Goal: Transaction & Acquisition: Purchase product/service

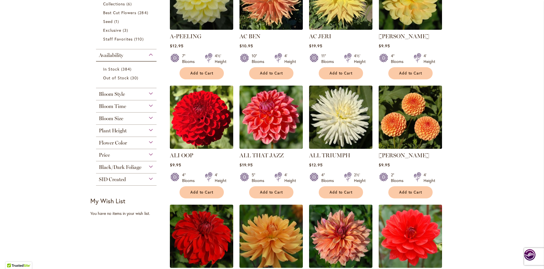
scroll to position [176, 0]
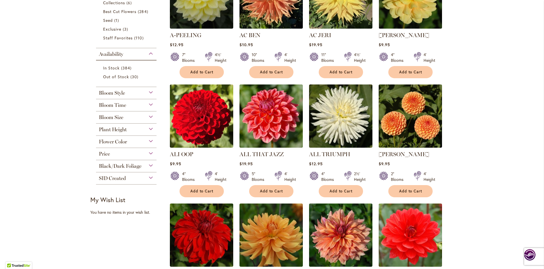
click at [124, 116] on div "Bloom Size" at bounding box center [126, 116] width 61 height 9
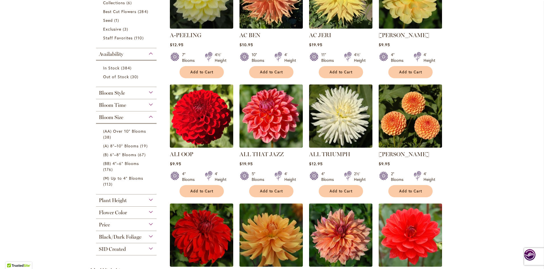
click at [124, 116] on div "Bloom Size" at bounding box center [126, 116] width 61 height 9
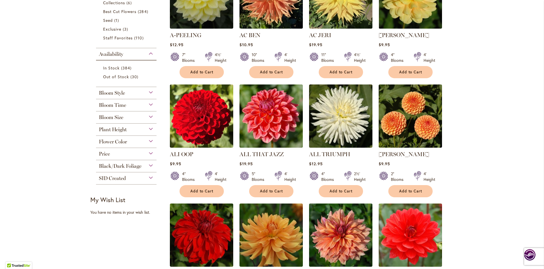
click at [124, 116] on div "Bloom Size" at bounding box center [126, 116] width 61 height 9
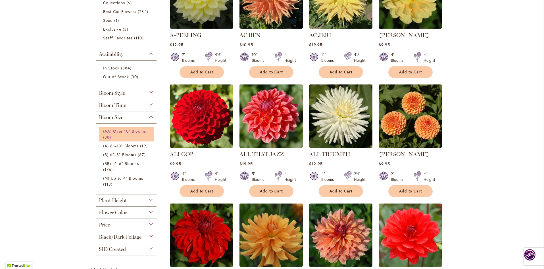
click at [137, 131] on span "(AA) Over 10" Blooms" at bounding box center [124, 131] width 43 height 5
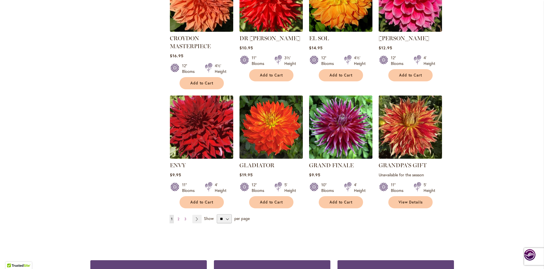
scroll to position [401, 0]
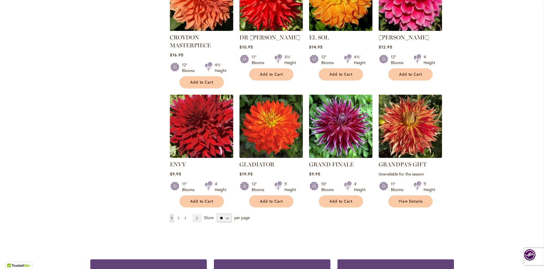
click at [177, 218] on span "2" at bounding box center [178, 218] width 2 height 4
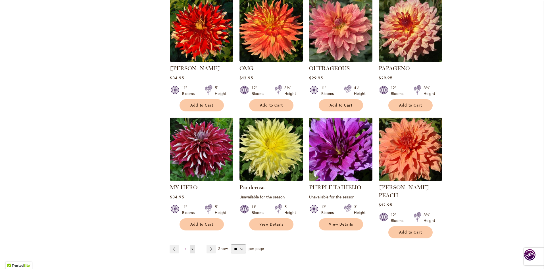
scroll to position [371, 0]
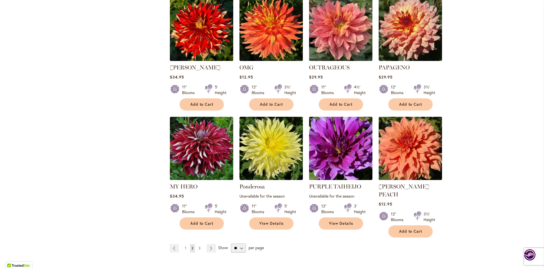
click at [198, 244] on link "Page 3" at bounding box center [199, 248] width 5 height 9
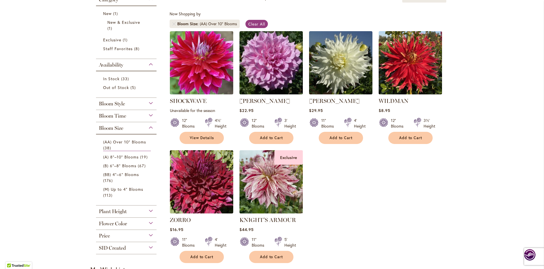
scroll to position [101, 0]
